Goal: Complete application form

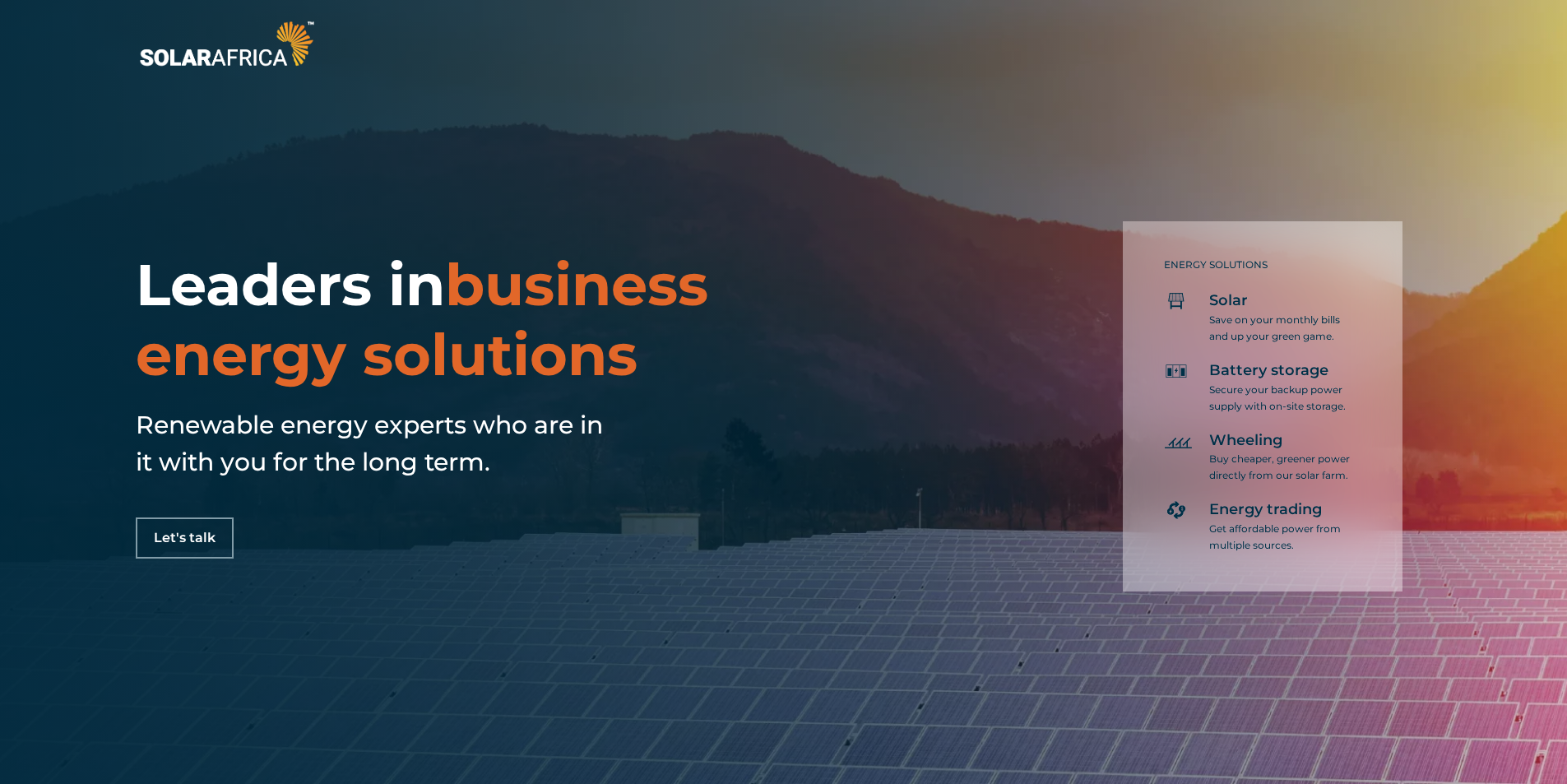
click at [203, 541] on span "Let's talk" at bounding box center [185, 538] width 62 height 13
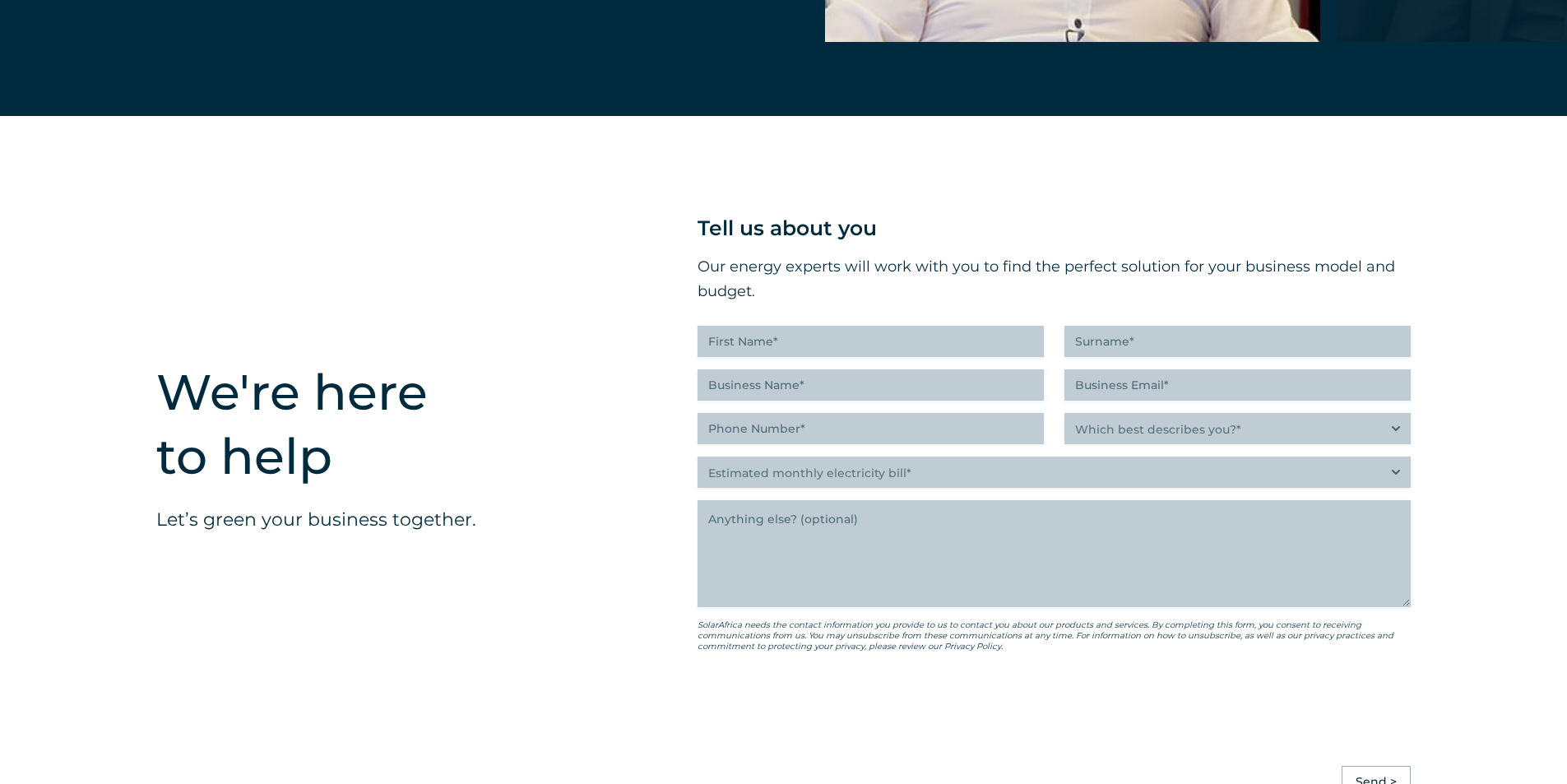
scroll to position [4078, 0]
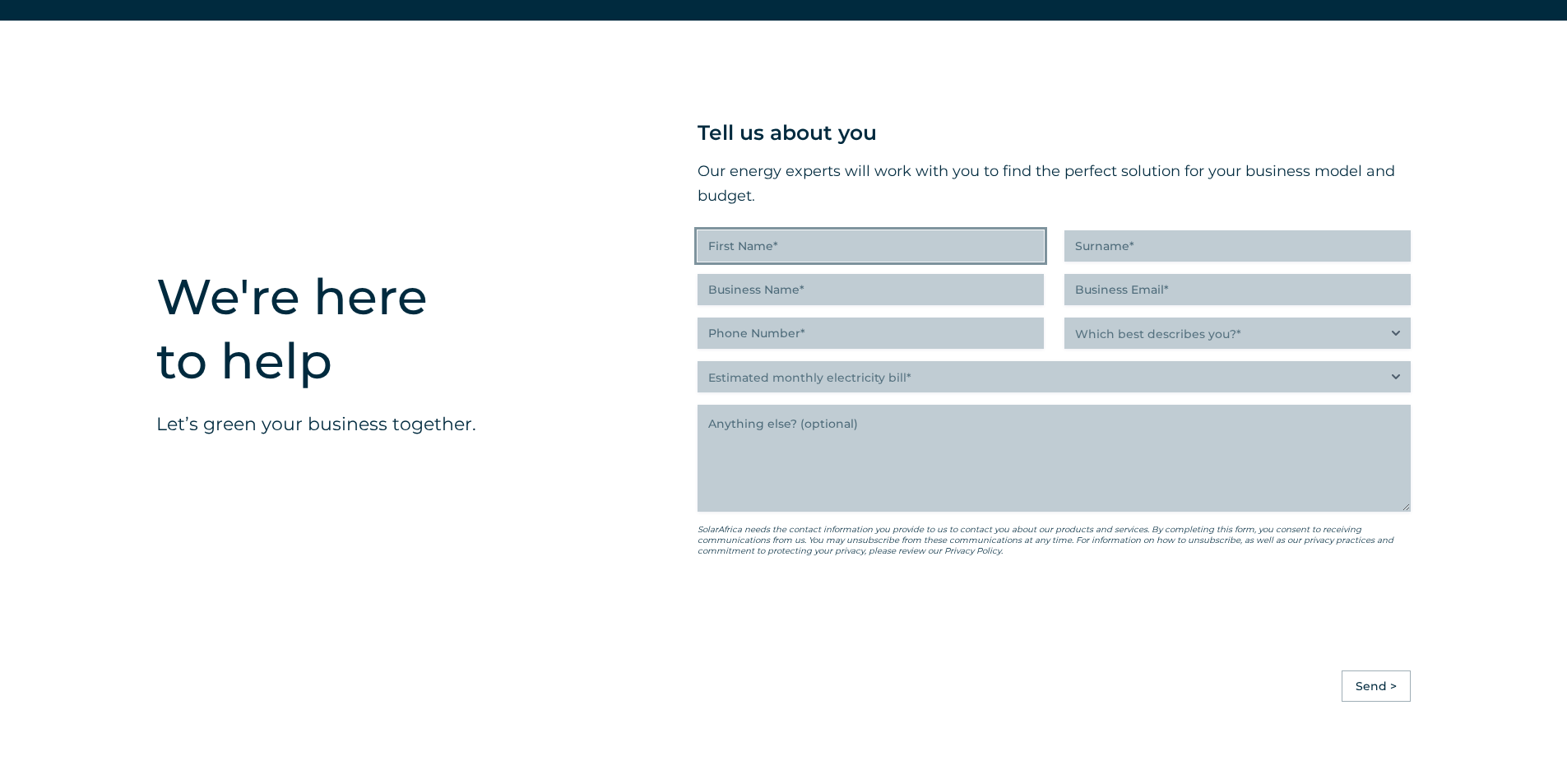
click at [875, 261] on input "First Name (Required)" at bounding box center [871, 245] width 346 height 31
type input "Mampse"
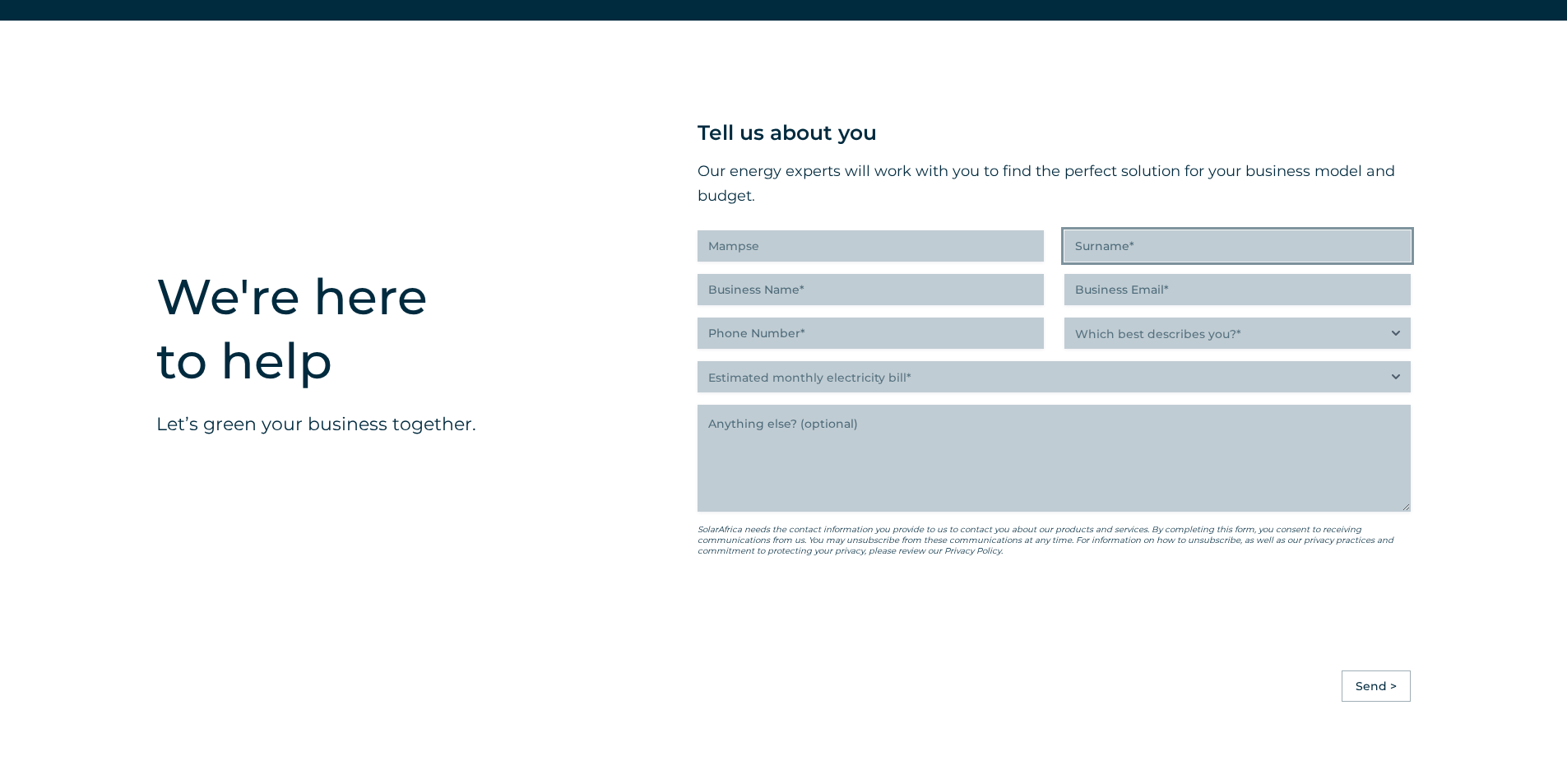
type input "Mashabela"
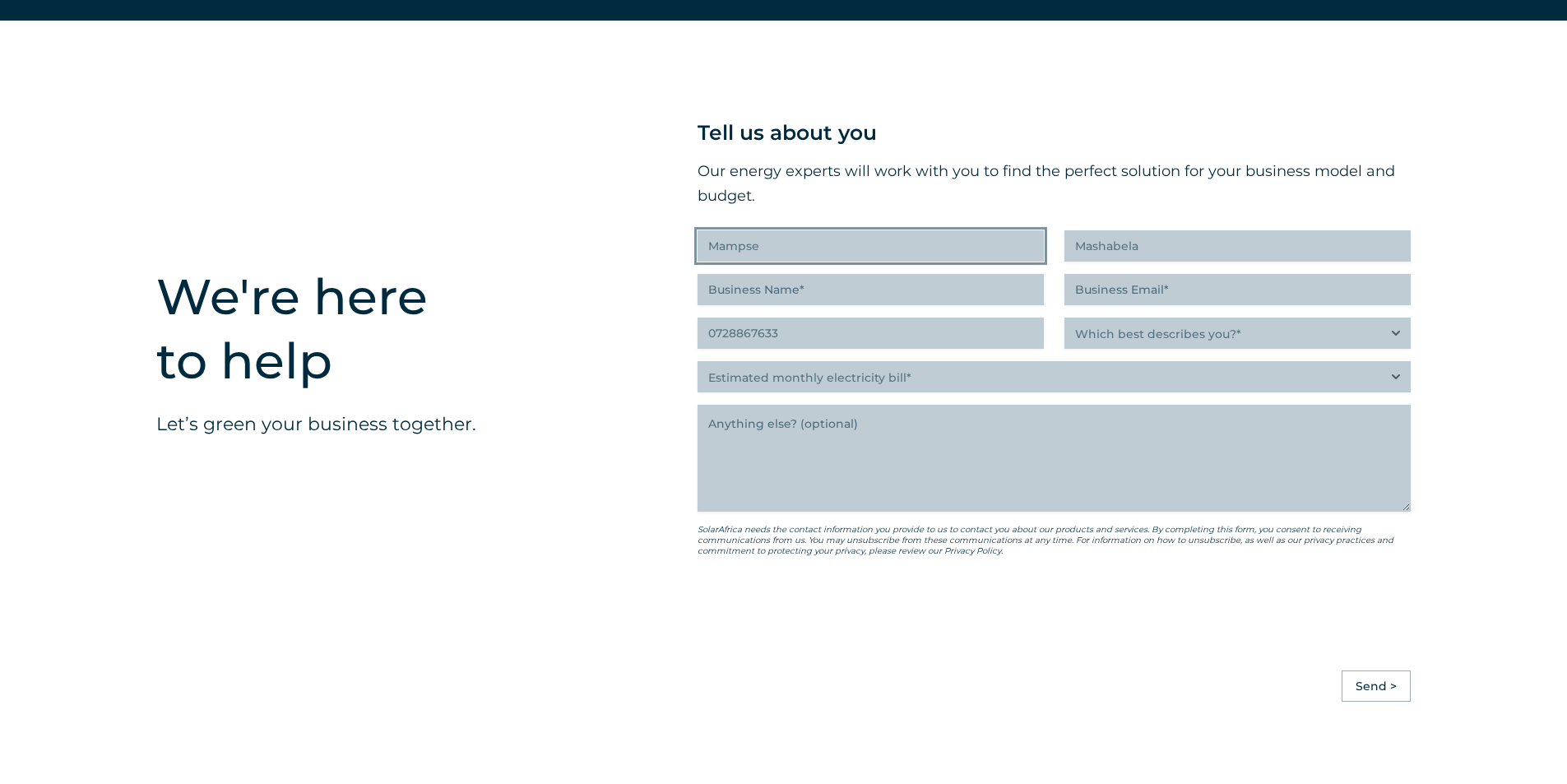
type input "(072) 886-7633"
click at [943, 326] on div "Tell us about you Our energy experts will work with you to find the perfect sol…" at bounding box center [1054, 380] width 713 height 527
click at [917, 297] on input "Business Name (Required)" at bounding box center [871, 289] width 346 height 31
click at [1411, 388] on div "" (Required) " indicates required fields Tell us about you Our energy experts w…" at bounding box center [1054, 393] width 812 height 745
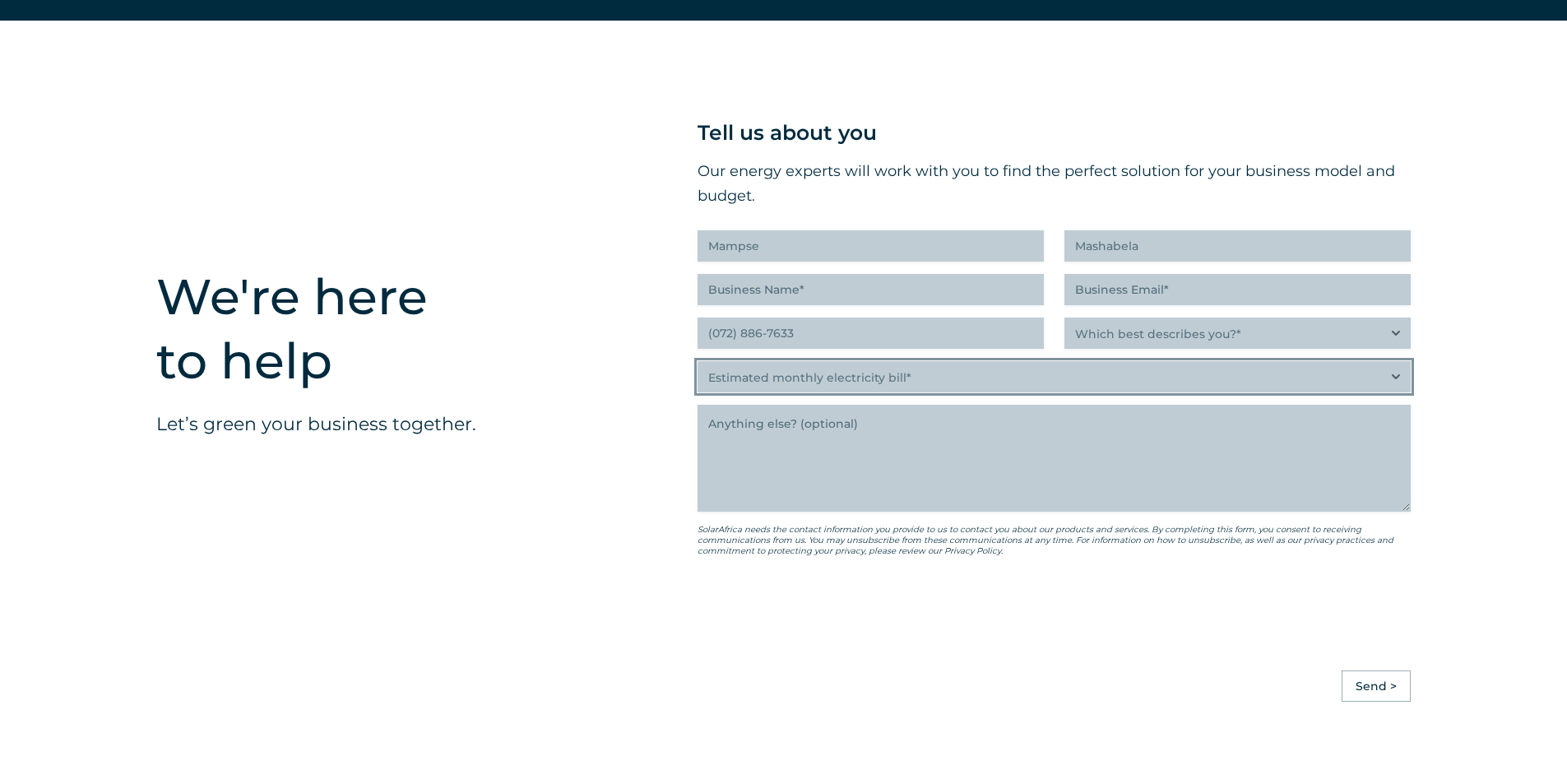
click at [1404, 392] on select "Estimated monthly electricity bill* Less than R500K More than R500K" at bounding box center [1054, 376] width 713 height 31
click at [1393, 389] on select "Estimated monthly electricity bill* Less than R500K More than R500K" at bounding box center [1054, 376] width 713 height 31
click at [1385, 384] on select "Estimated monthly electricity bill* Less than R500K More than R500K" at bounding box center [1054, 376] width 713 height 31
click at [698, 373] on select "Estimated monthly electricity bill* Less than R500K More than R500K" at bounding box center [1054, 376] width 713 height 31
click at [1400, 392] on select "Estimated monthly electricity bill* Less than R500K More than R500K" at bounding box center [1054, 376] width 713 height 31
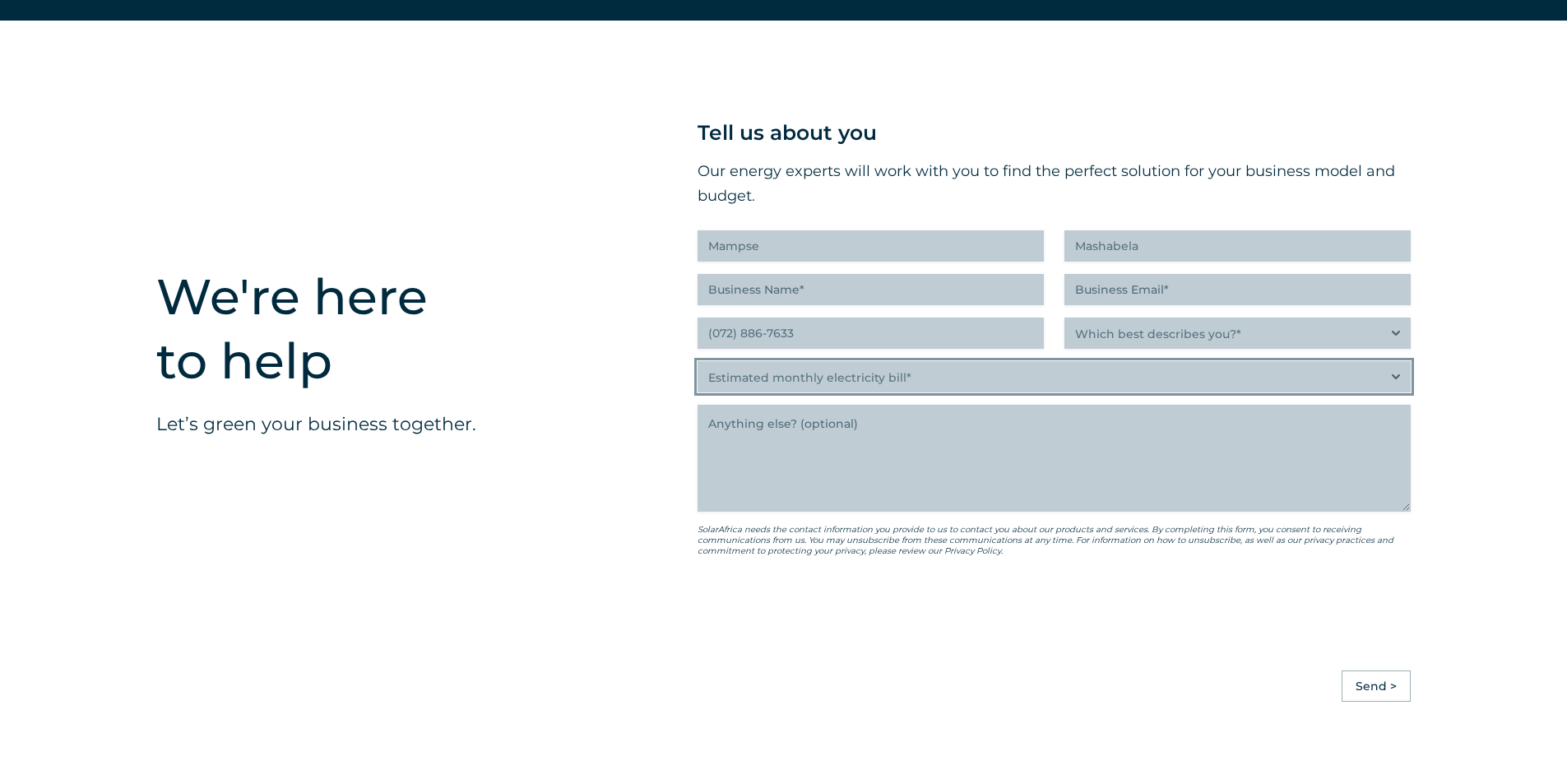
click at [1400, 392] on select "Estimated monthly electricity bill* Less than R500K More than R500K" at bounding box center [1054, 376] width 713 height 31
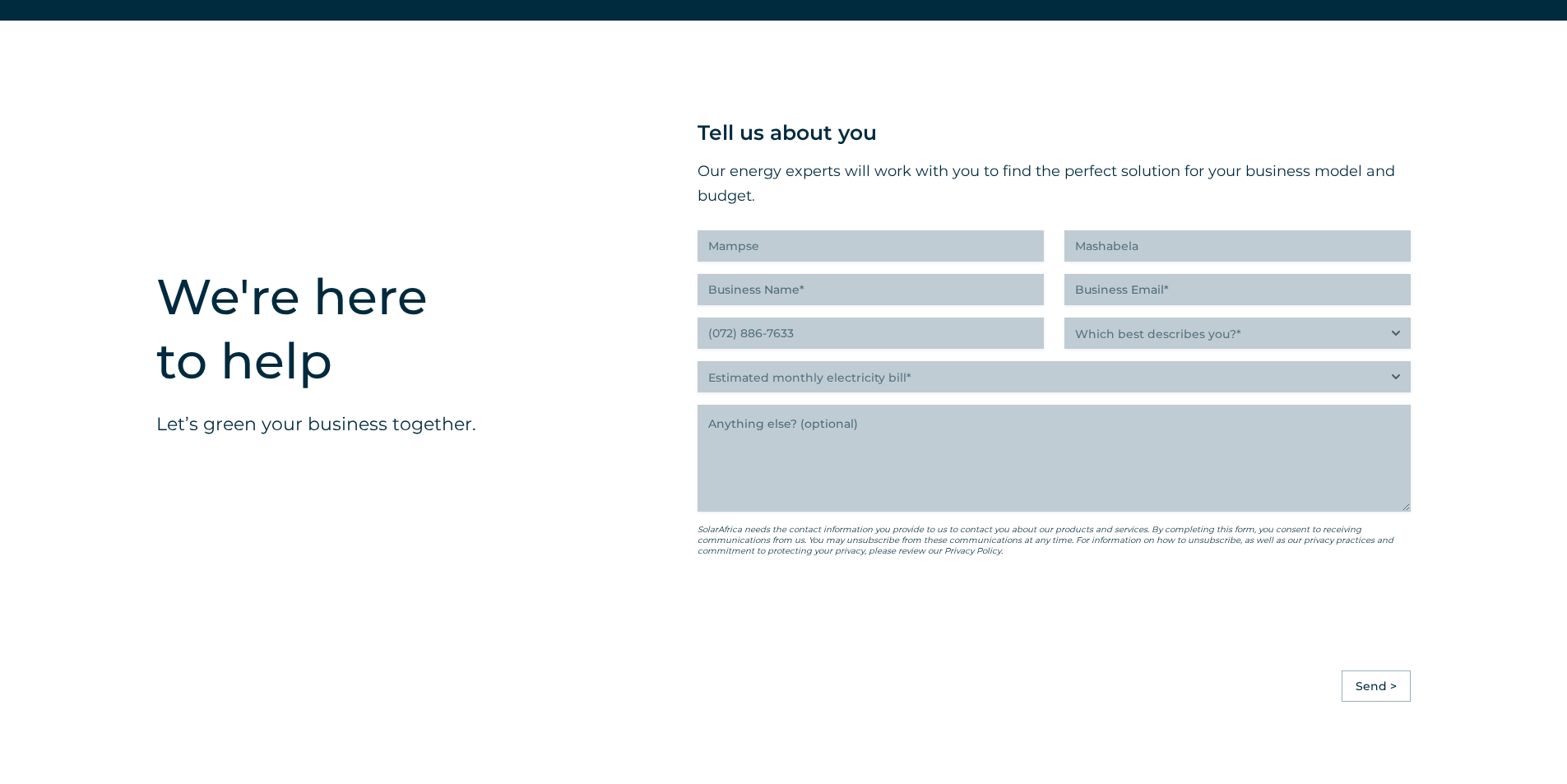
click at [498, 203] on div "We're here to help Let’s green your business together." at bounding box center [378, 393] width 541 height 745
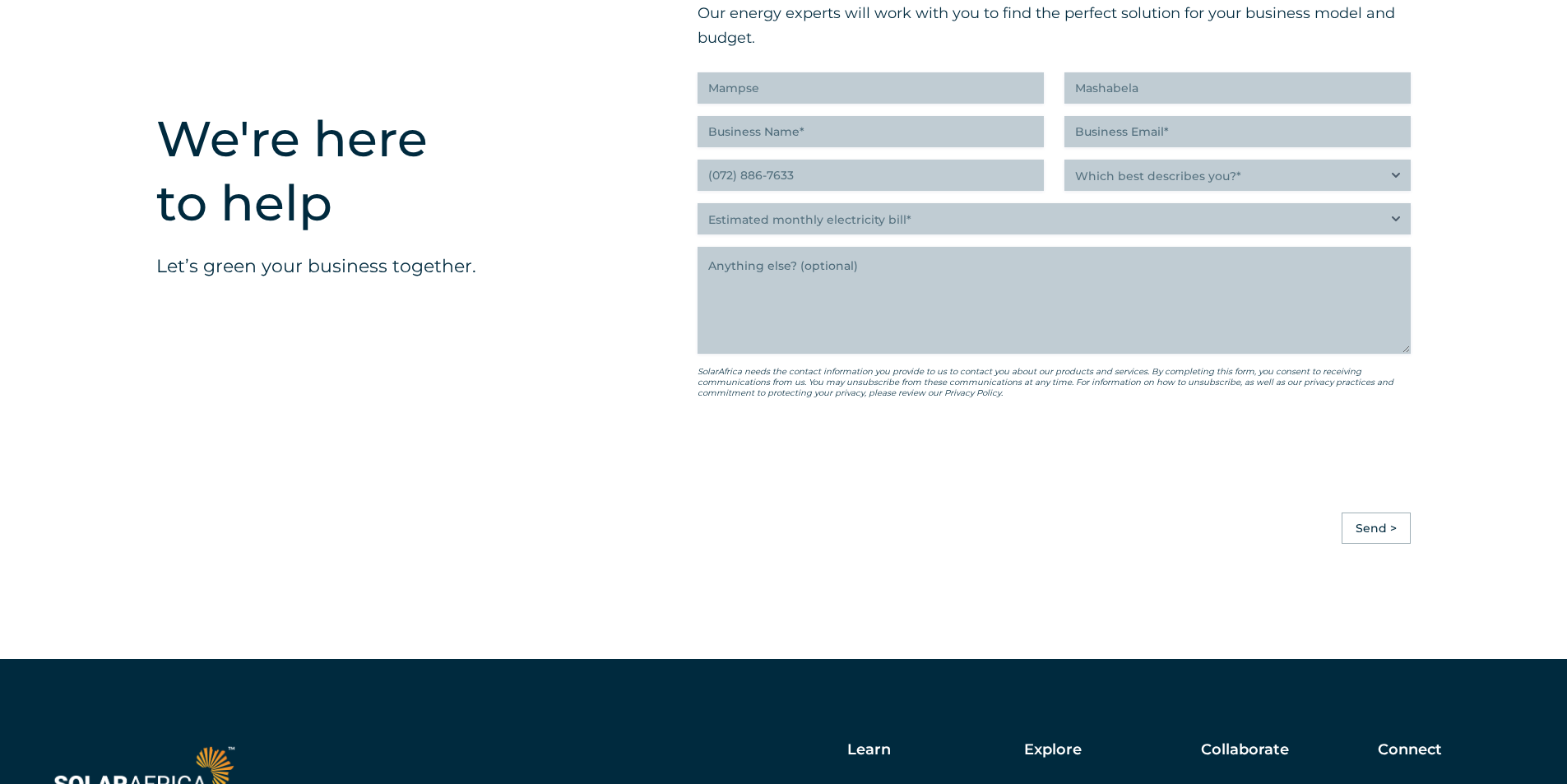
scroll to position [4160, 0]
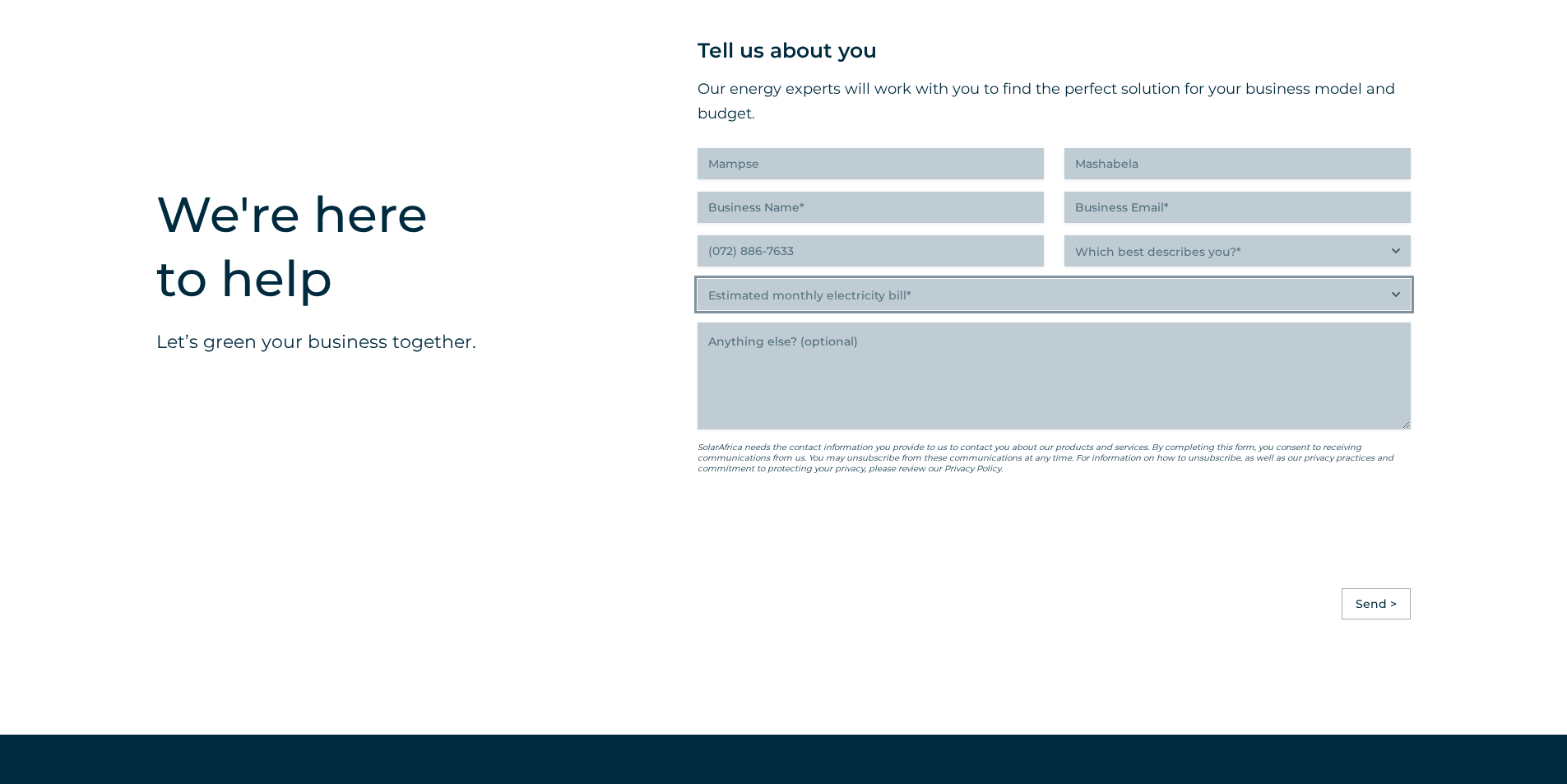
click at [913, 310] on select "Estimated monthly electricity bill* Less than R500K More than R500K" at bounding box center [1054, 294] width 713 height 31
select select "Less than R500K"
click at [698, 290] on select "Estimated monthly electricity bill* Less than R500K More than R500K" at bounding box center [1054, 294] width 713 height 31
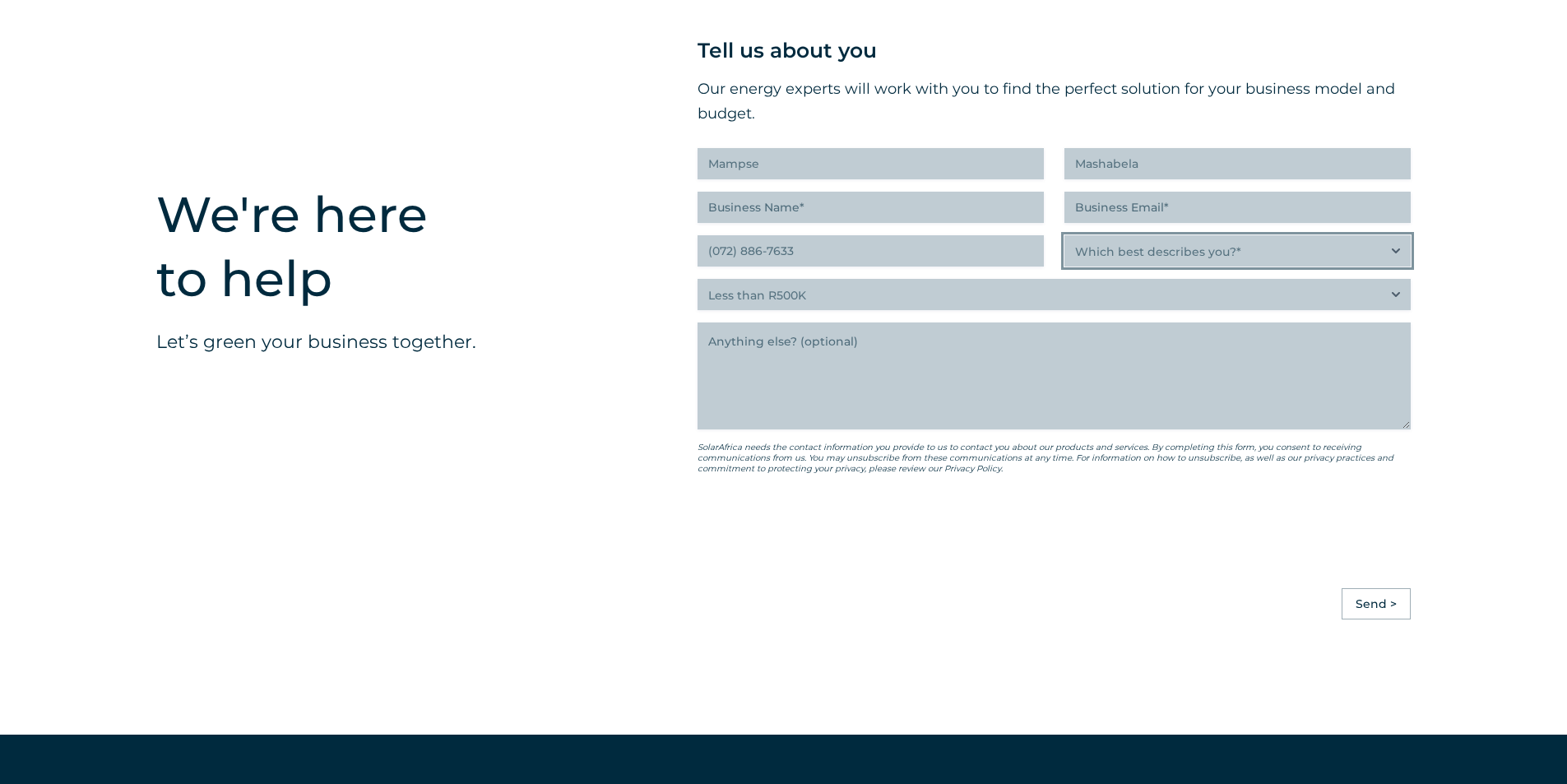
click at [1410, 264] on select "Which best describes you?* Researching and identifying the best energy solution…" at bounding box center [1238, 250] width 346 height 31
click at [577, 405] on div "We're here to help Let’s green your business together." at bounding box center [378, 311] width 541 height 745
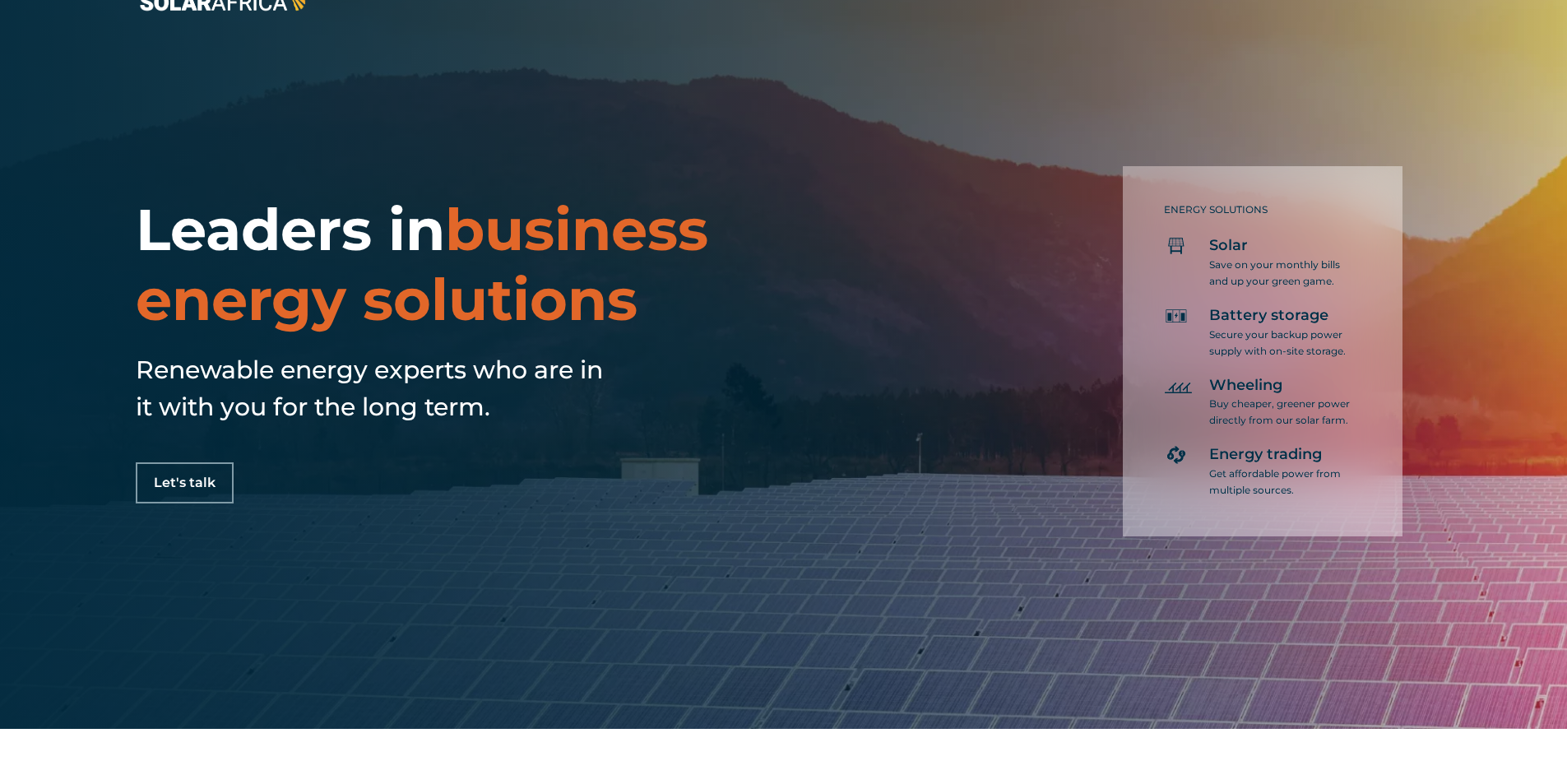
scroll to position [0, 0]
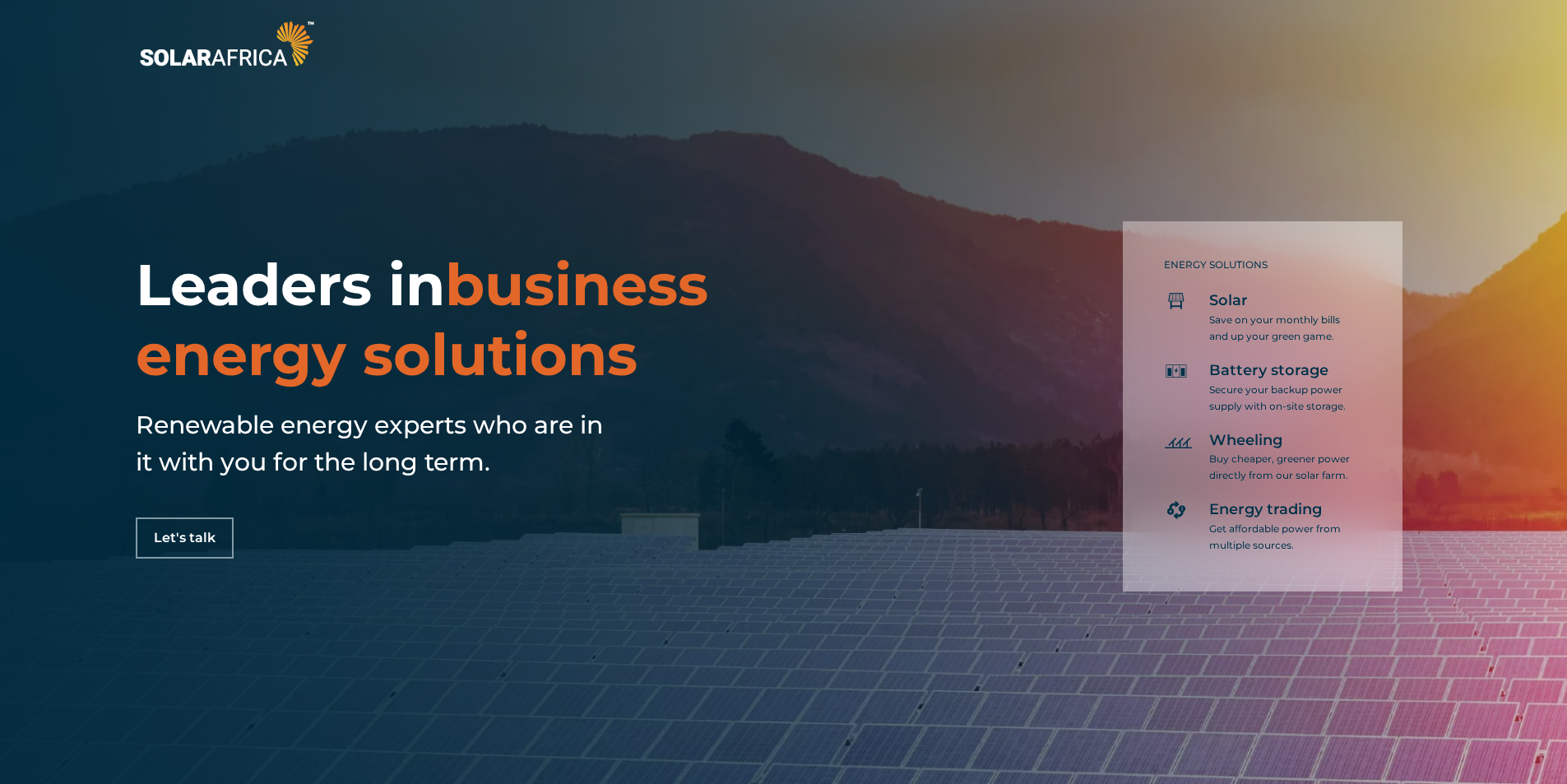
drag, startPoint x: 1255, startPoint y: 450, endPoint x: 1243, endPoint y: 382, distance: 69.1
click at [1254, 450] on p "Buy cheaper, greener power directly from our solar farm." at bounding box center [1281, 466] width 144 height 33
click at [1237, 308] on span "Solar" at bounding box center [1228, 301] width 39 height 20
click at [1228, 375] on span "Battery storage" at bounding box center [1269, 371] width 119 height 20
click at [1228, 512] on span "Energy trading" at bounding box center [1265, 510] width 112 height 20
